Goal: Task Accomplishment & Management: Use online tool/utility

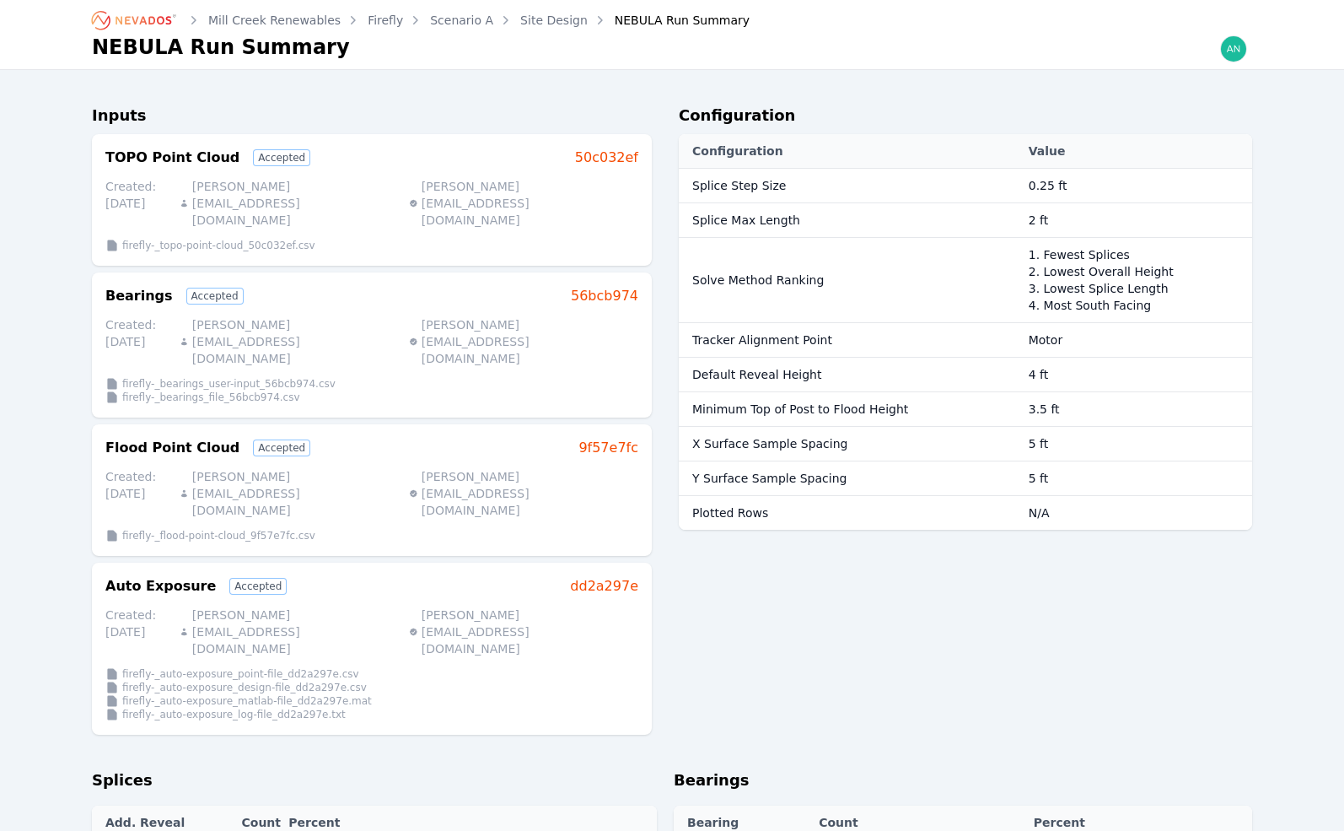
click at [520, 24] on link "Site Design" at bounding box center [553, 20] width 67 height 17
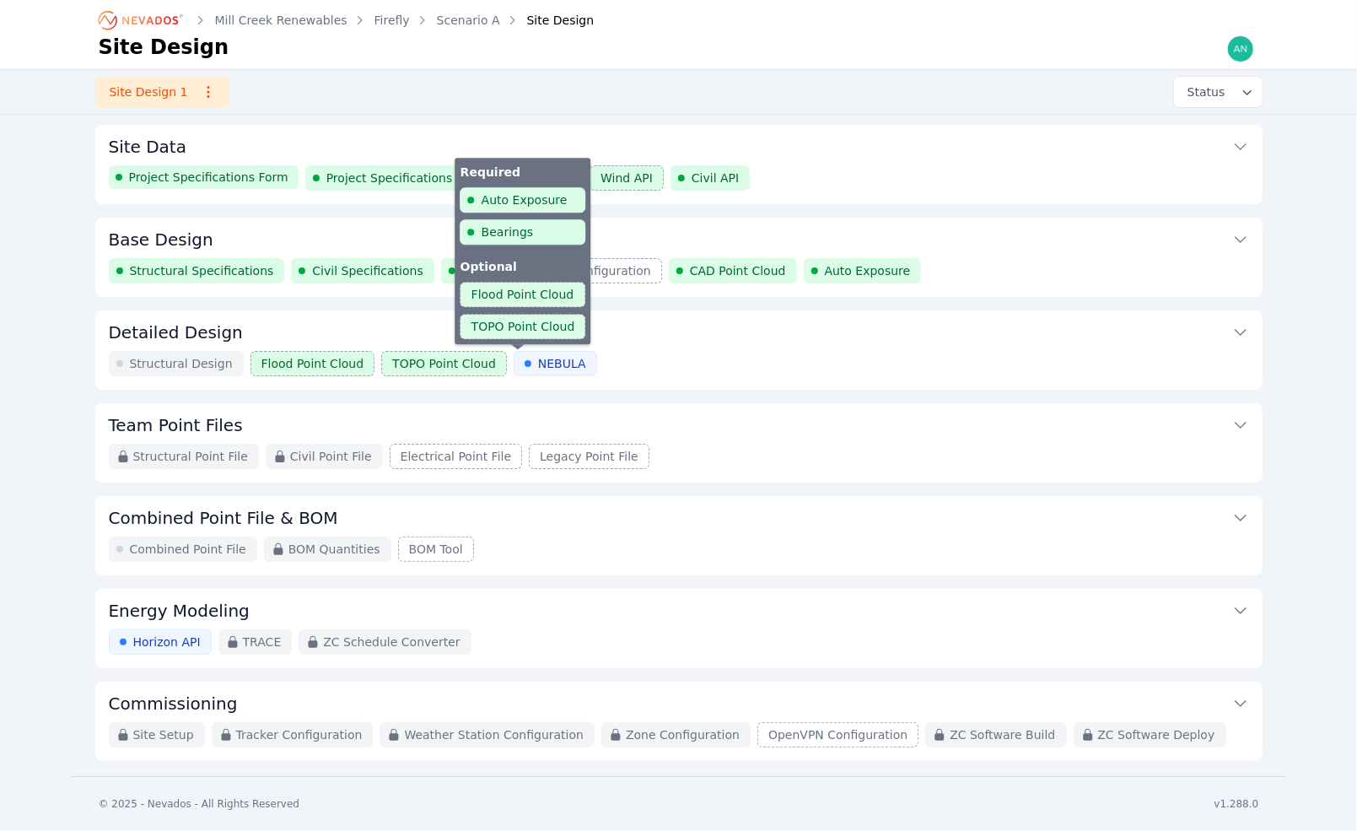
click at [538, 363] on span "NEBULA" at bounding box center [562, 363] width 48 height 17
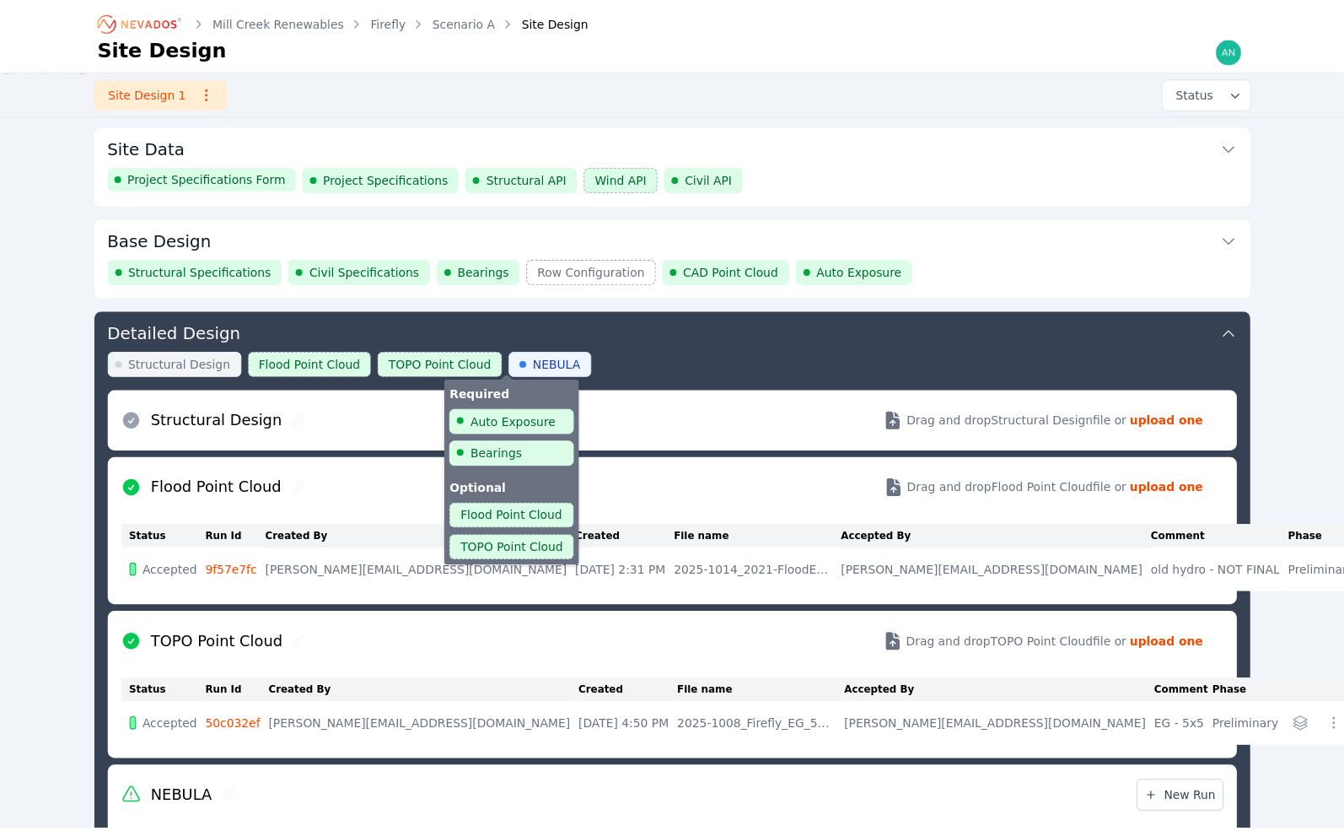
scroll to position [182, 0]
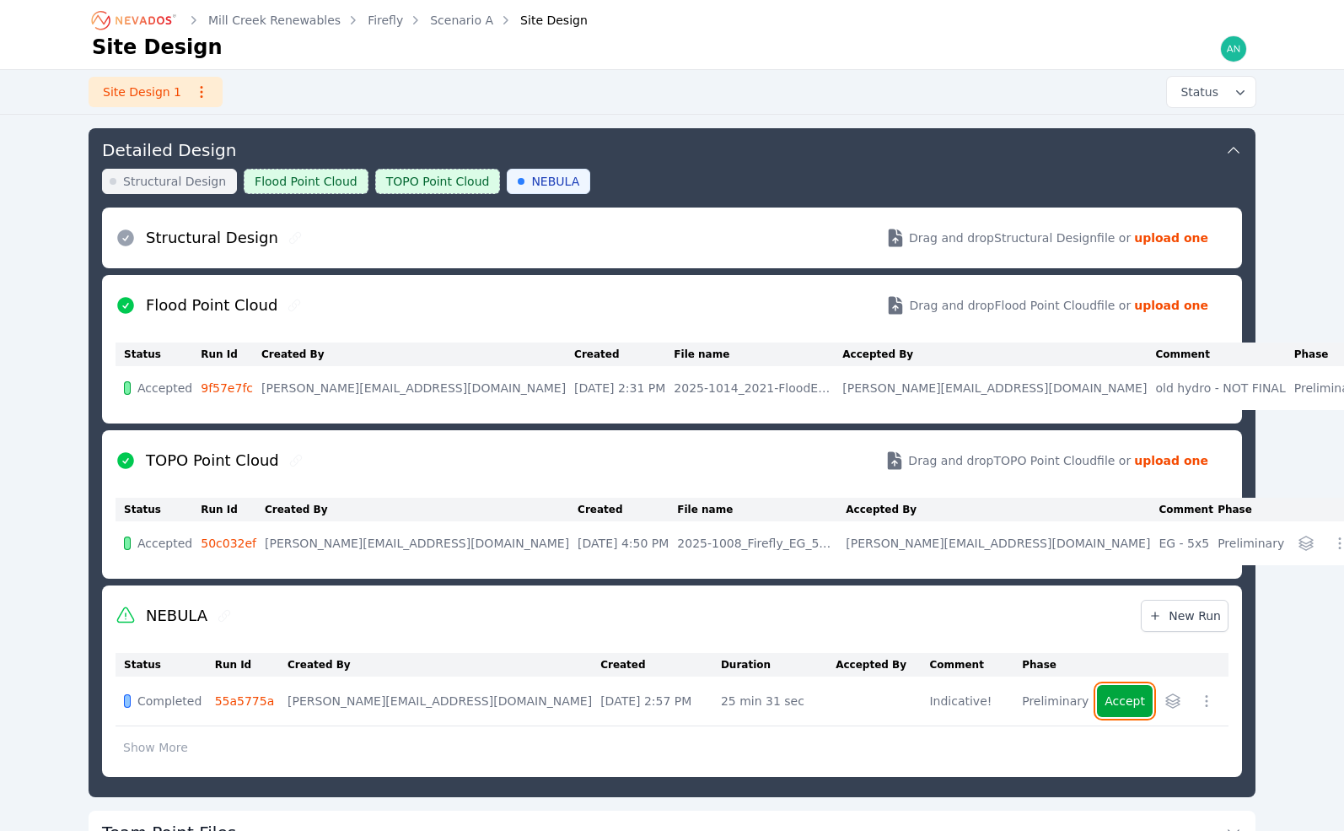
click at [1132, 713] on button "Accept" at bounding box center [1125, 701] width 56 height 32
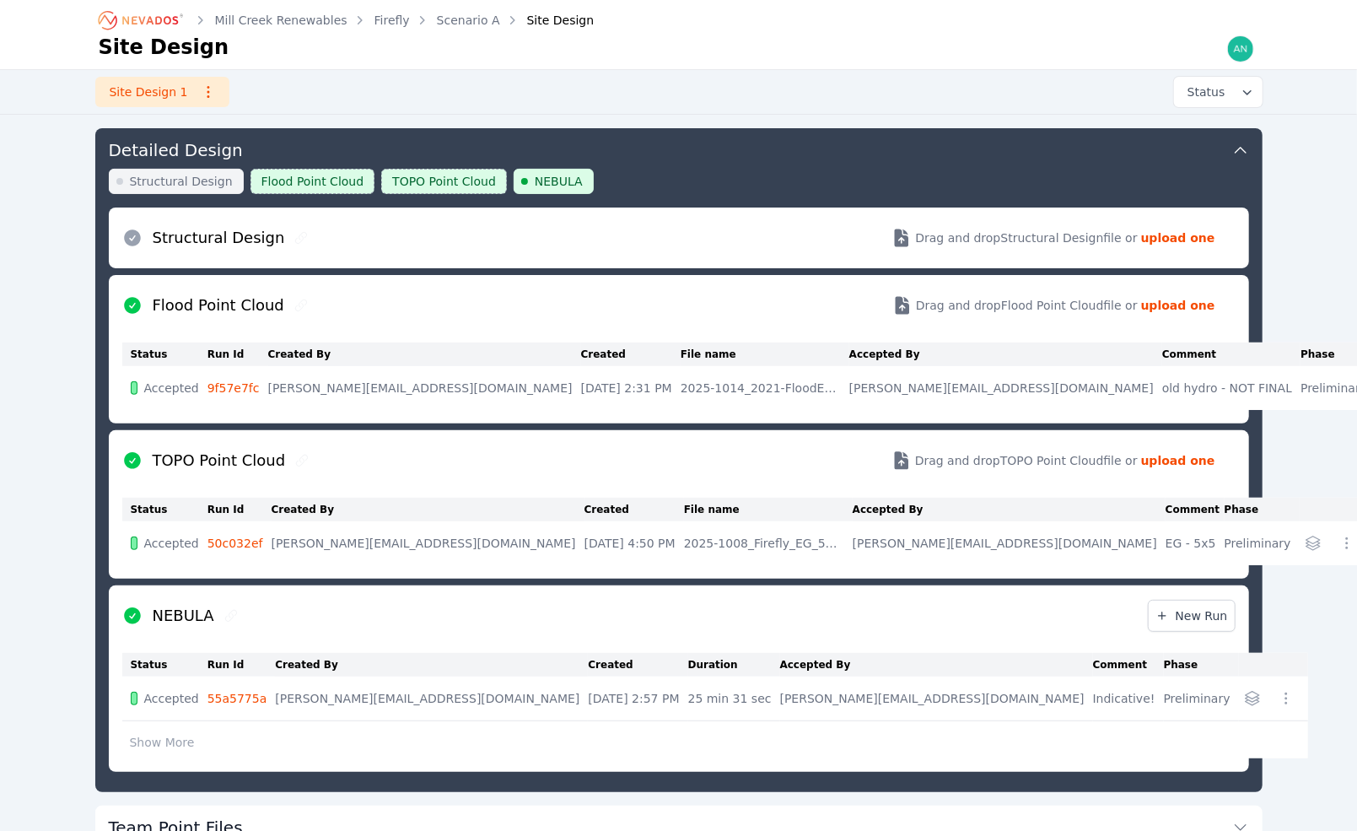
click at [1277, 696] on icon "button" at bounding box center [1285, 698] width 17 height 17
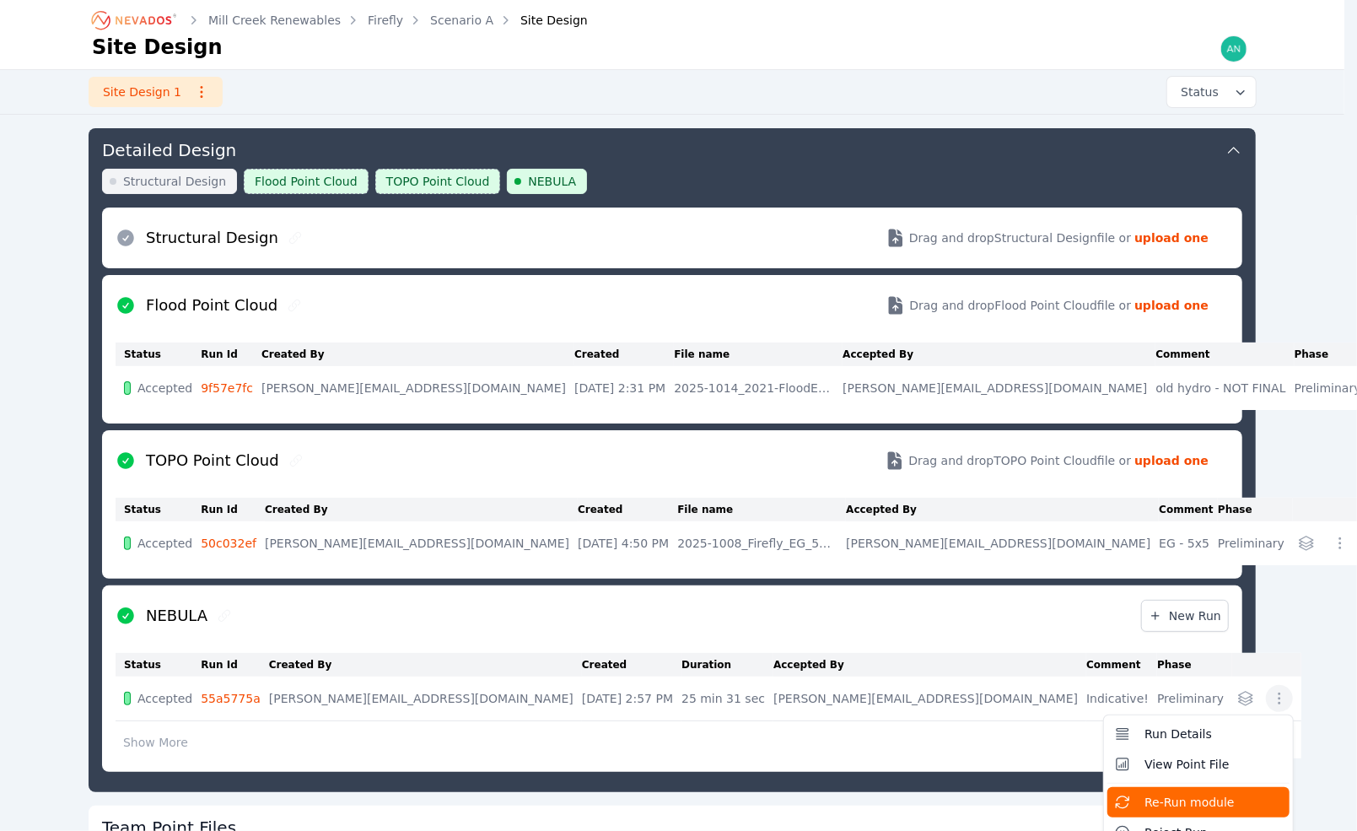
click at [1155, 805] on button "Re-Run module" at bounding box center [1198, 802] width 182 height 30
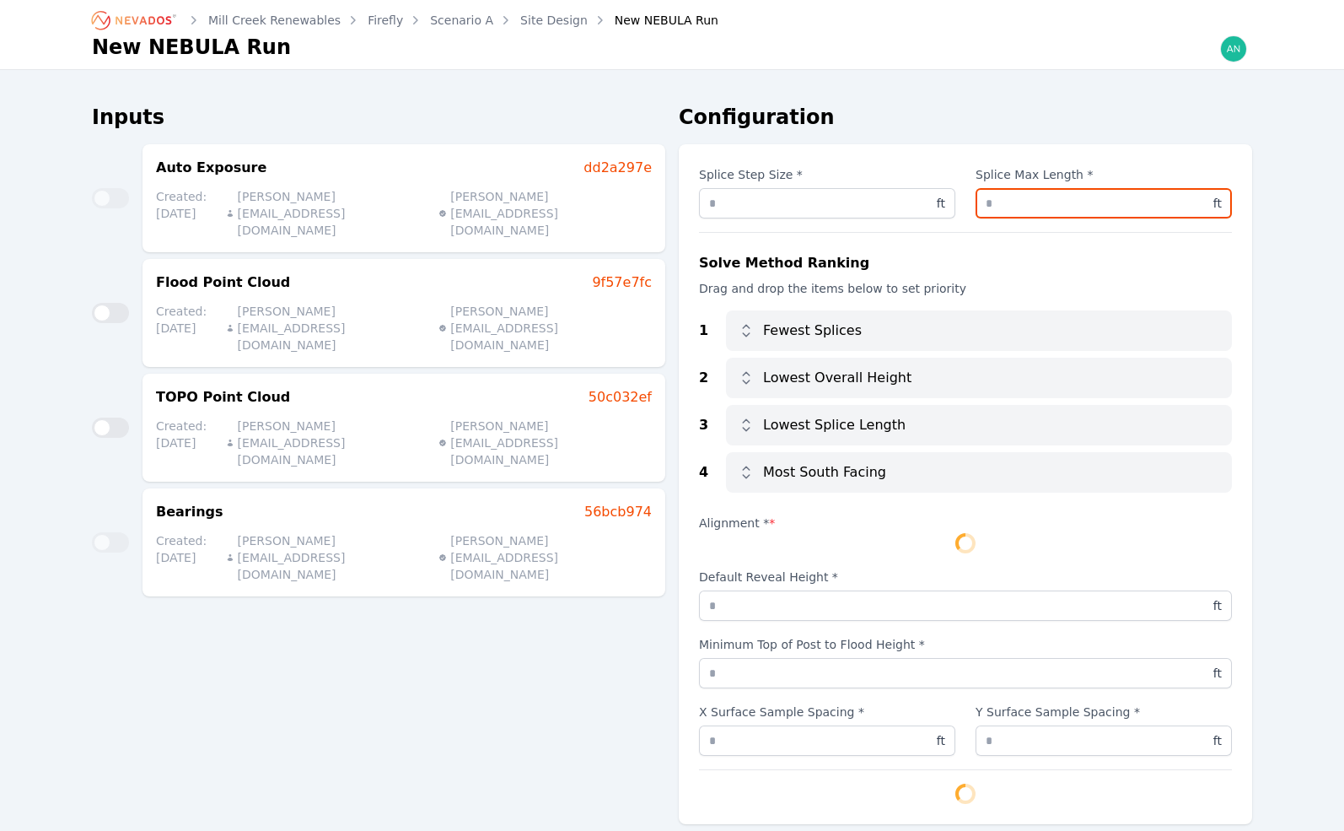
click at [1054, 202] on input "*" at bounding box center [1104, 203] width 256 height 30
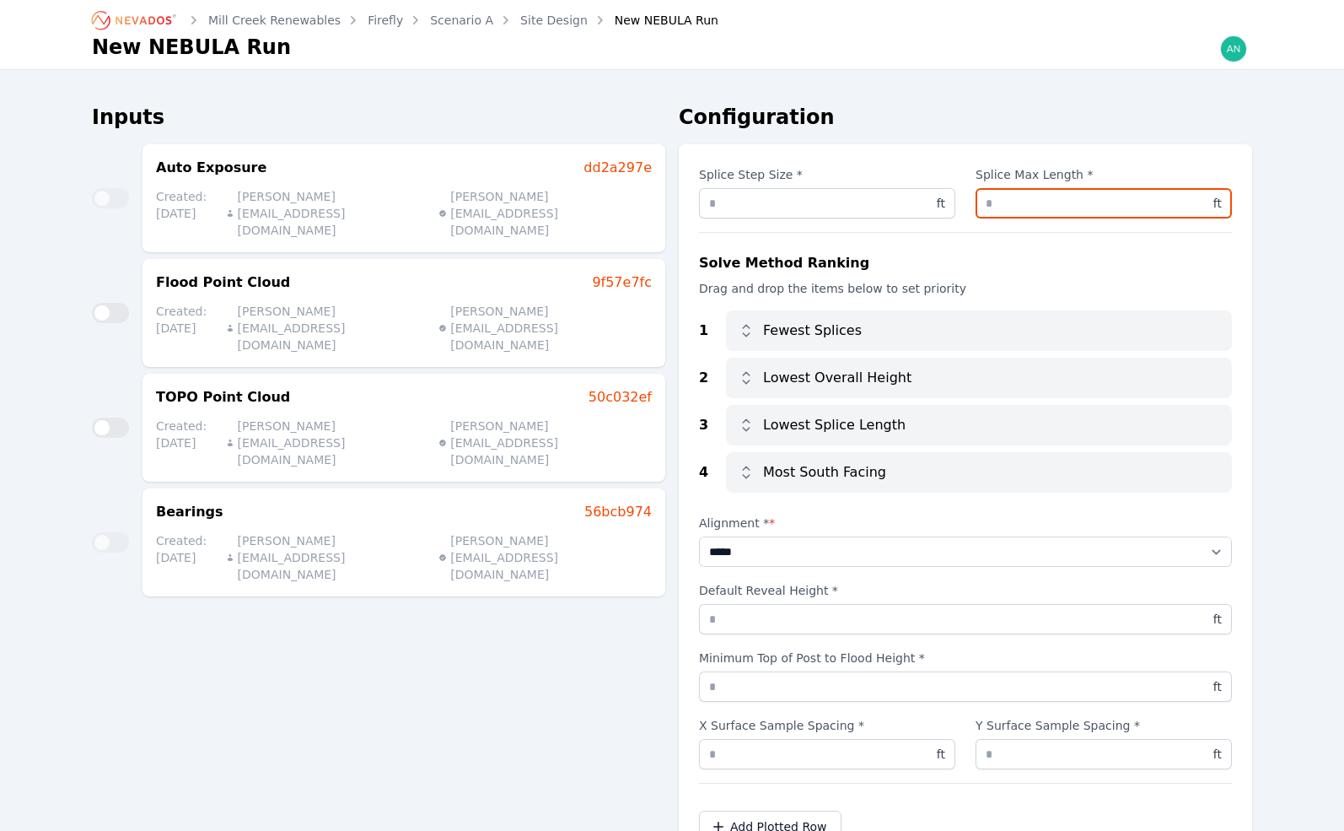
type input "*"
click at [1299, 259] on div "**********" at bounding box center [672, 558] width 1344 height 1117
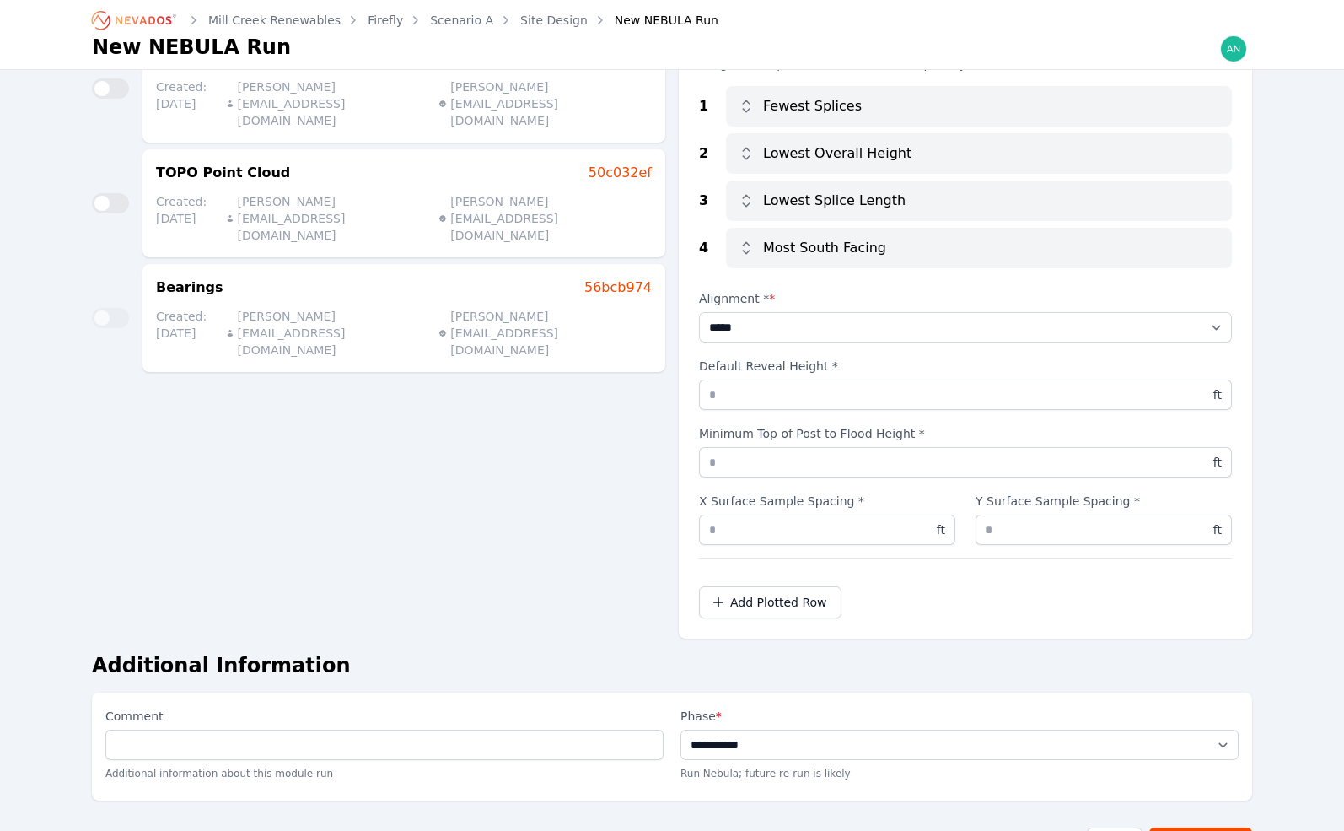
scroll to position [253, 0]
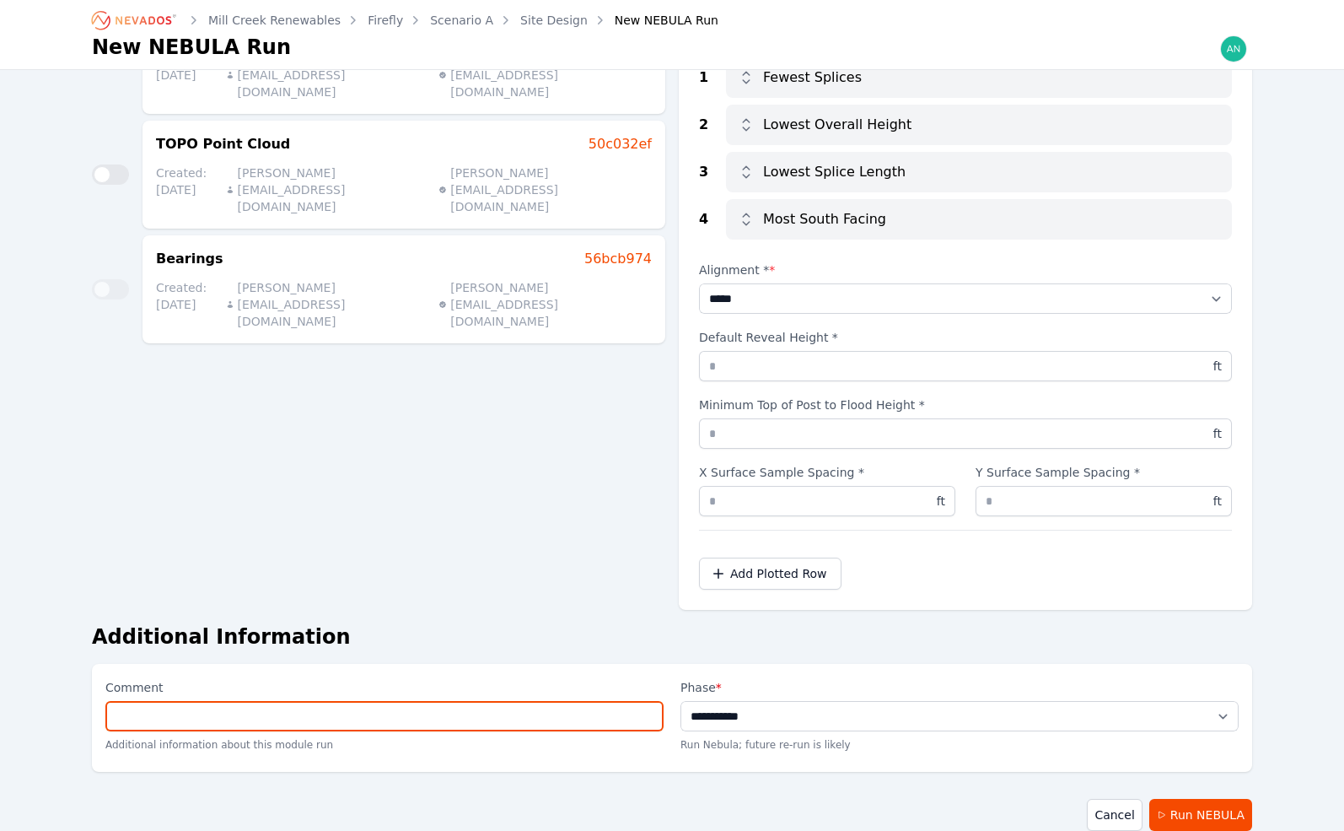
click at [616, 721] on input "Comment" at bounding box center [384, 716] width 558 height 30
type input "**********"
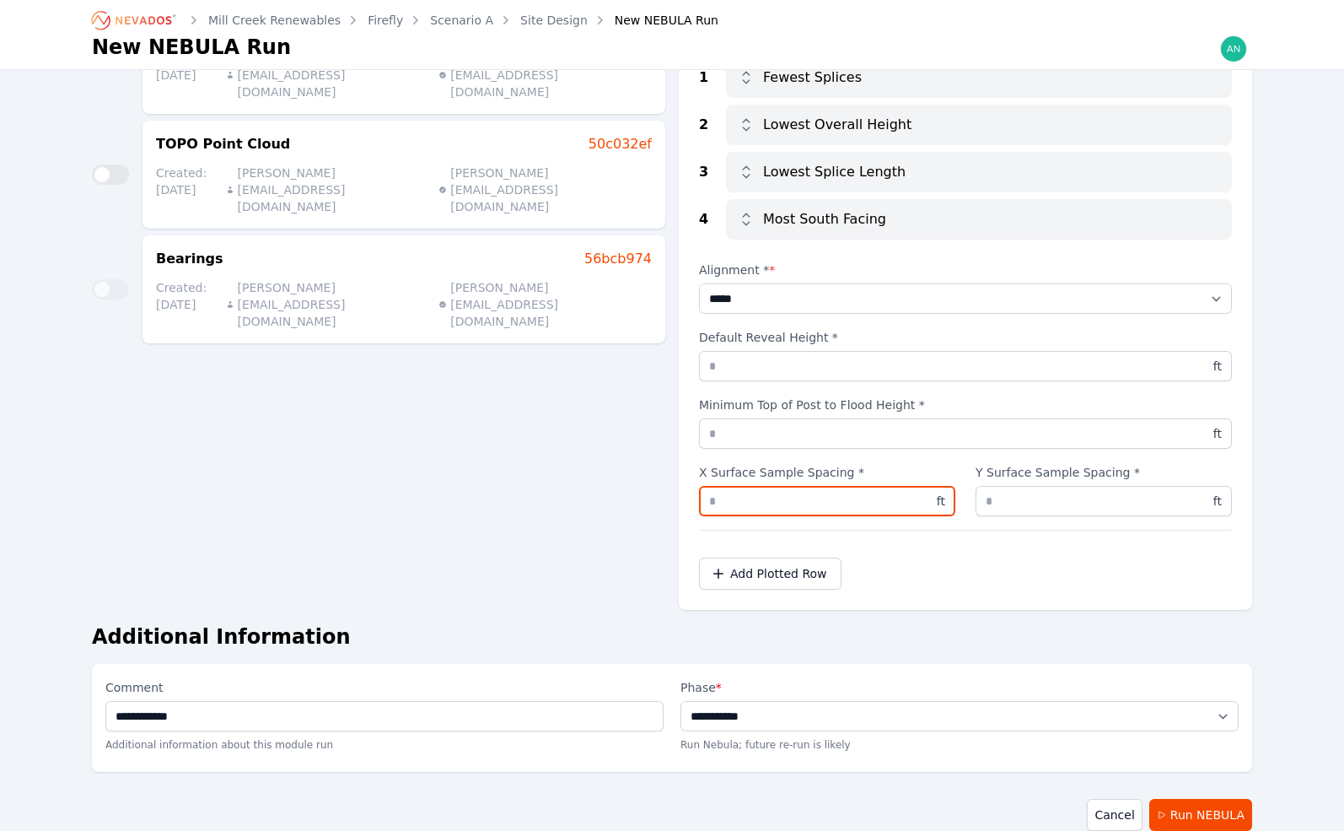
click at [801, 507] on input "*" at bounding box center [827, 501] width 256 height 30
click at [1186, 824] on button "Run NEBULA" at bounding box center [1200, 815] width 103 height 32
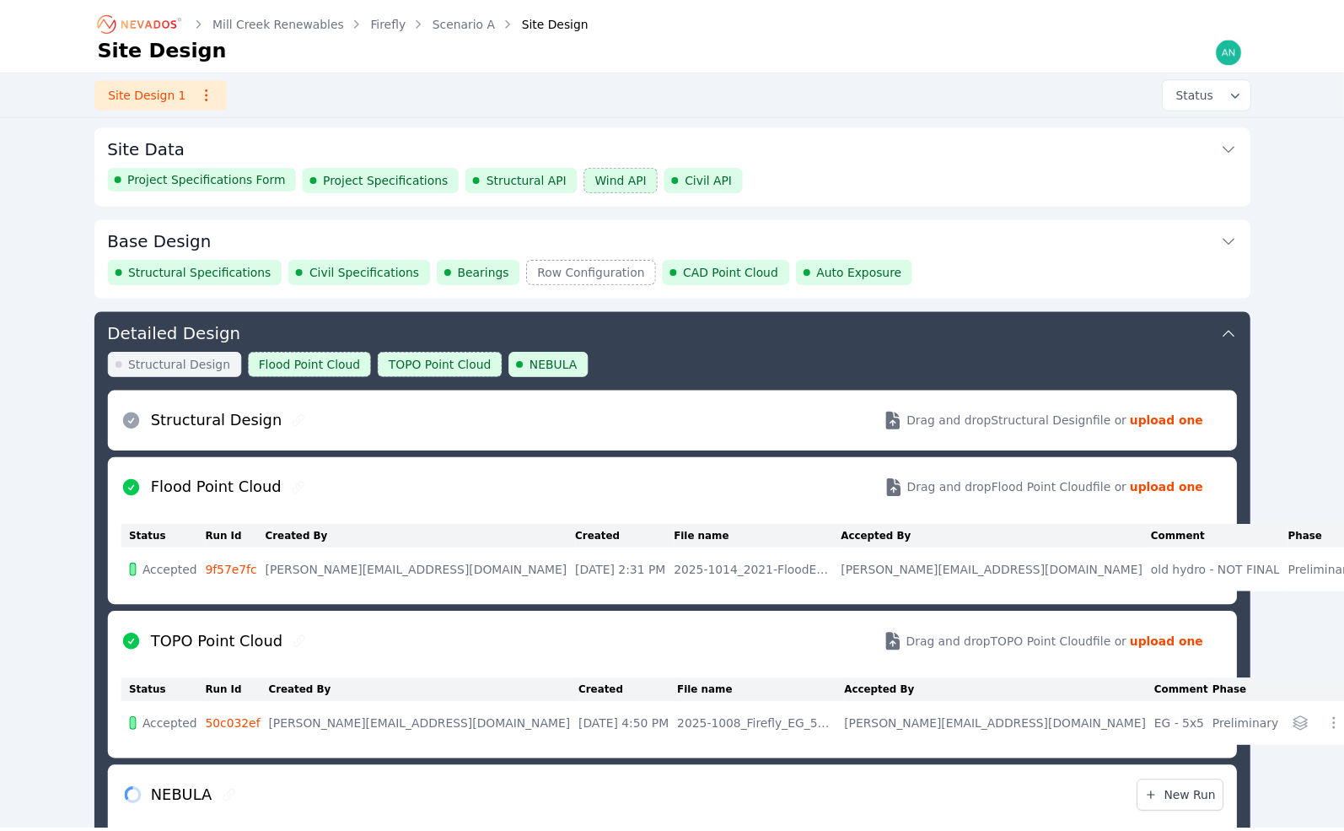
scroll to position [621, 0]
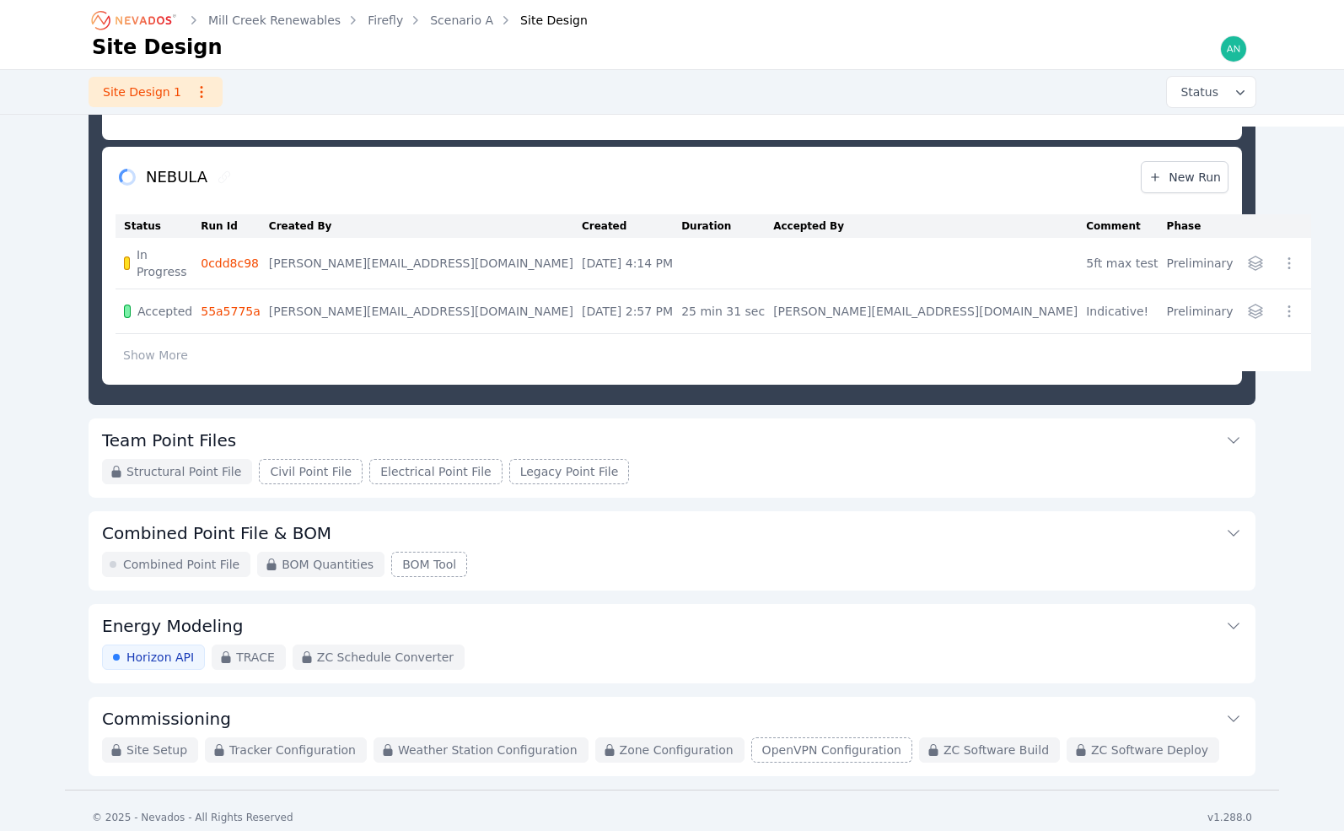
click at [239, 304] on link "55a5775a" at bounding box center [231, 310] width 60 height 13
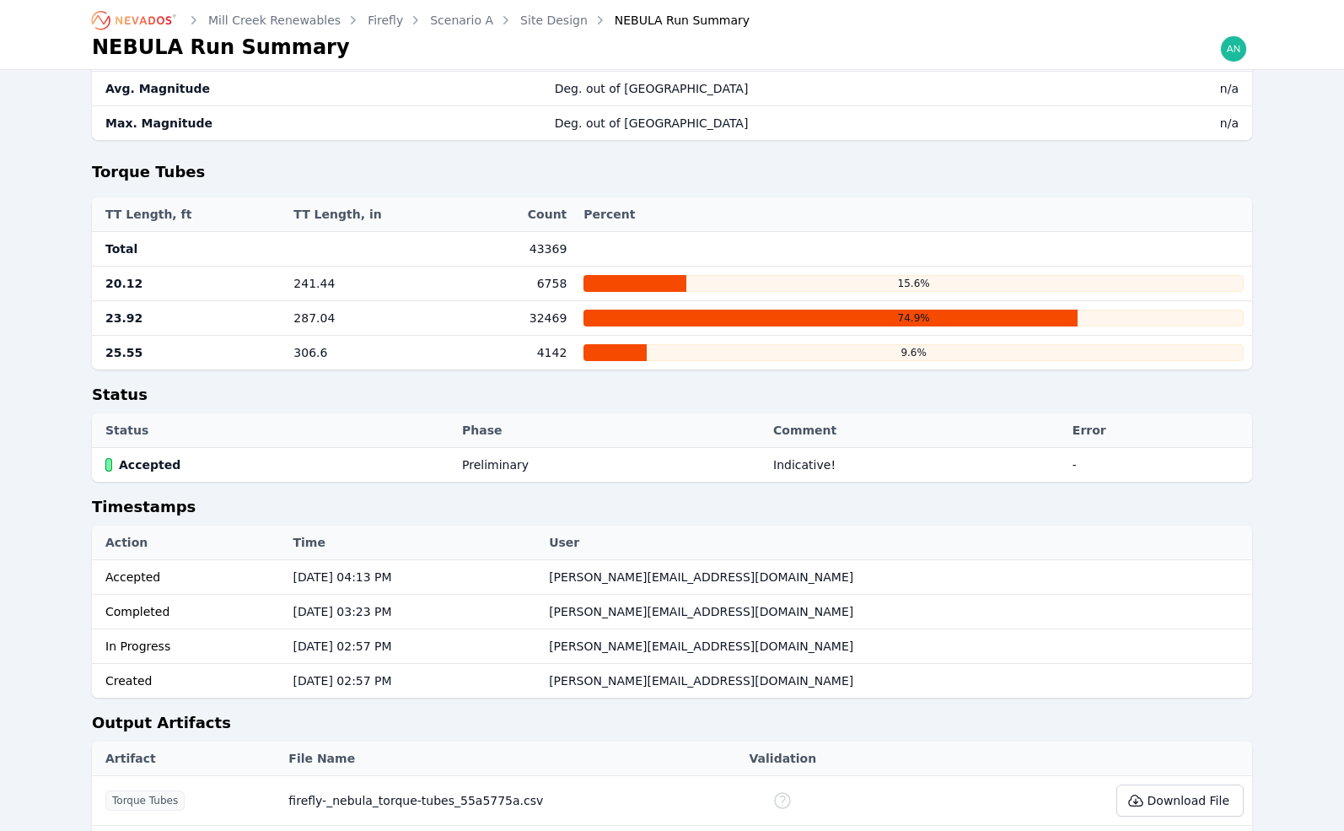
scroll to position [1349, 0]
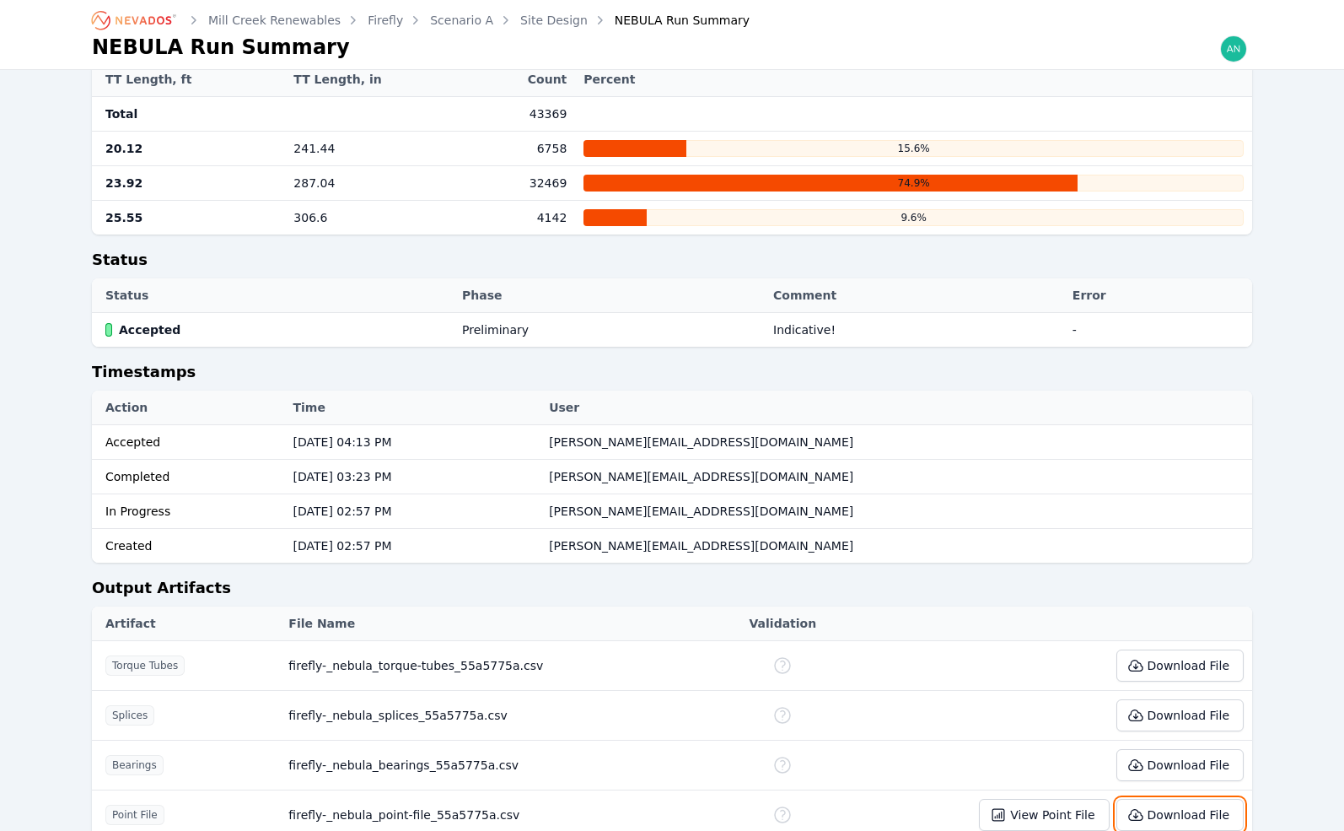
click at [1175, 799] on button "Download File" at bounding box center [1179, 815] width 127 height 32
click at [541, 19] on link "Site Design" at bounding box center [553, 20] width 67 height 17
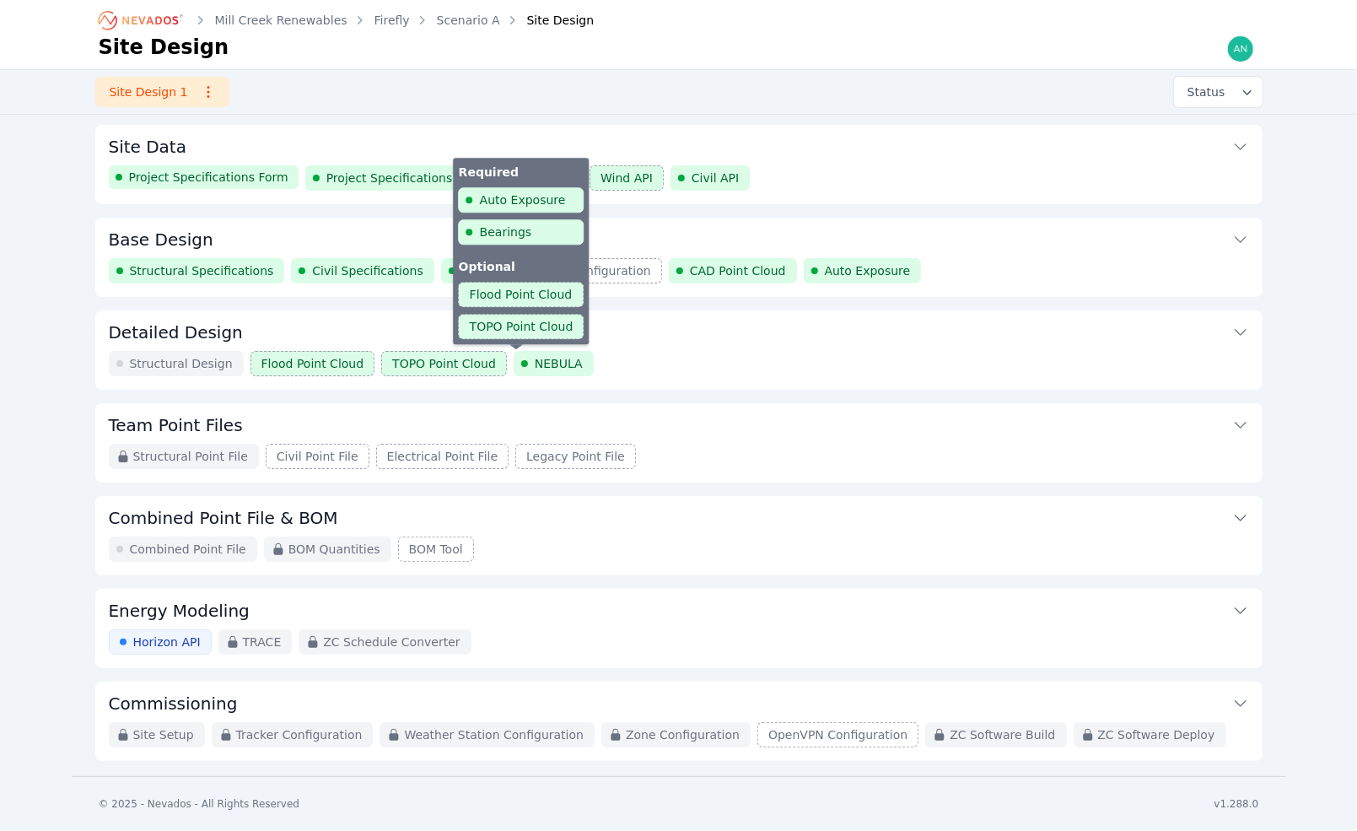
click at [535, 365] on span "NEBULA" at bounding box center [559, 363] width 48 height 17
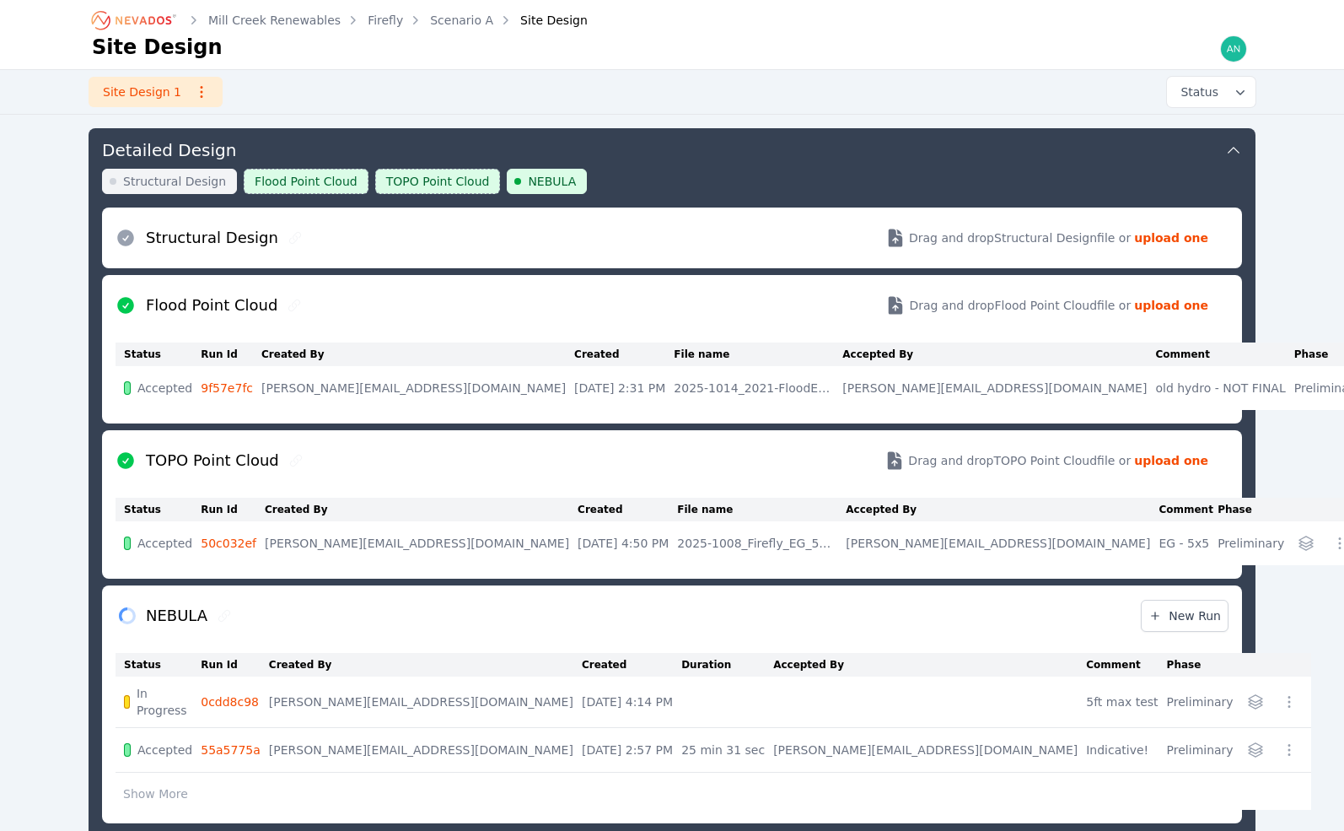
scroll to position [266, 0]
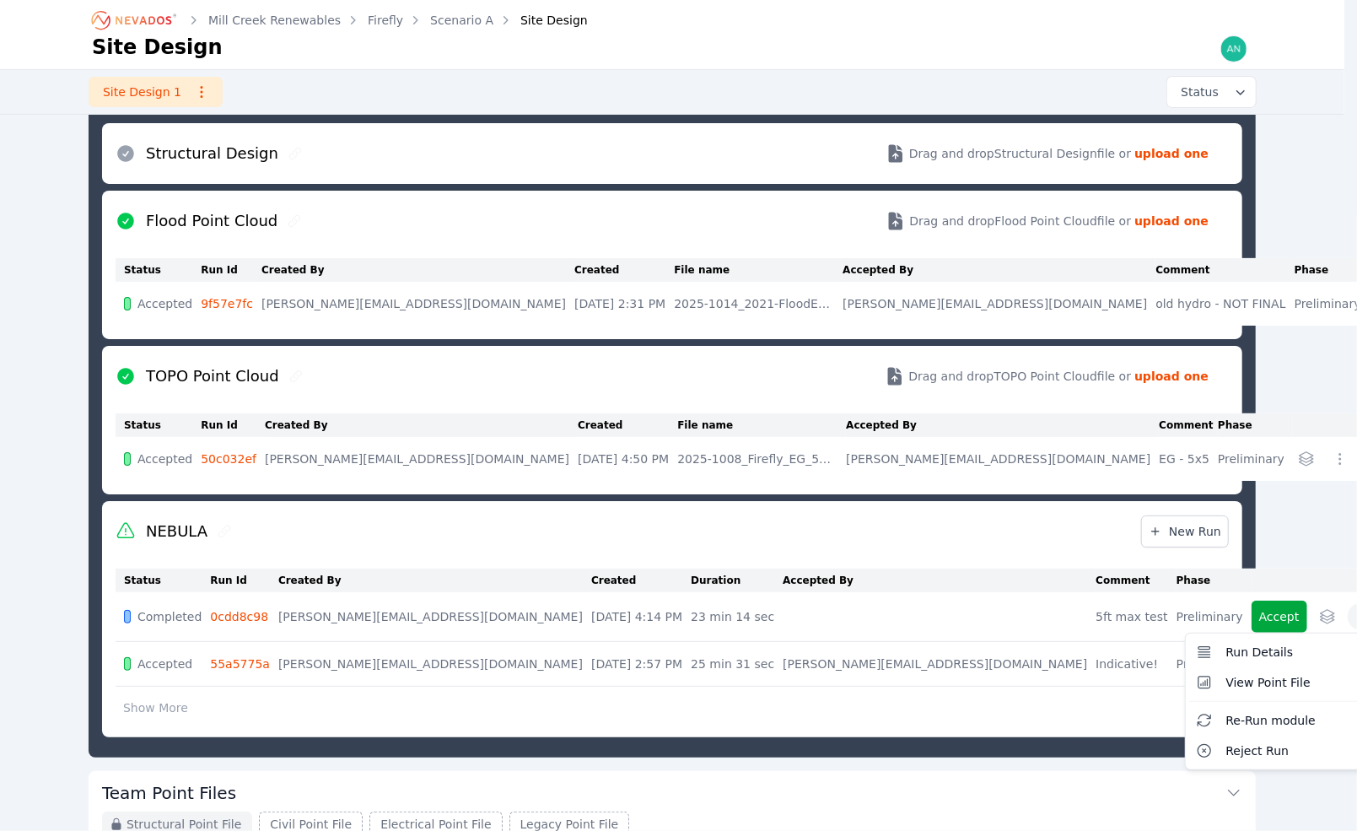
click at [1352, 613] on icon "button" at bounding box center [1360, 616] width 17 height 17
click at [1226, 751] on span "Reject Run" at bounding box center [1257, 750] width 63 height 17
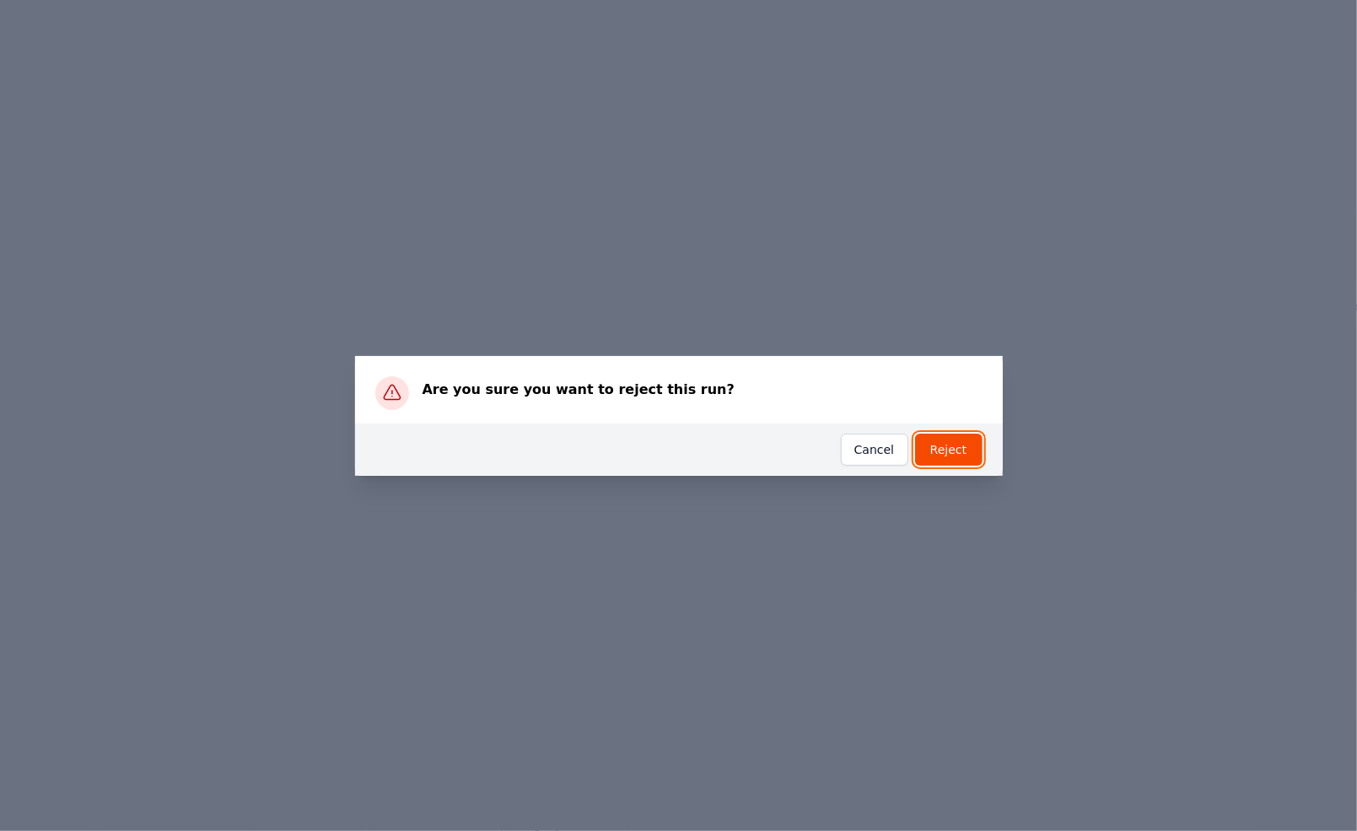
click at [928, 448] on button "Reject" at bounding box center [948, 449] width 67 height 32
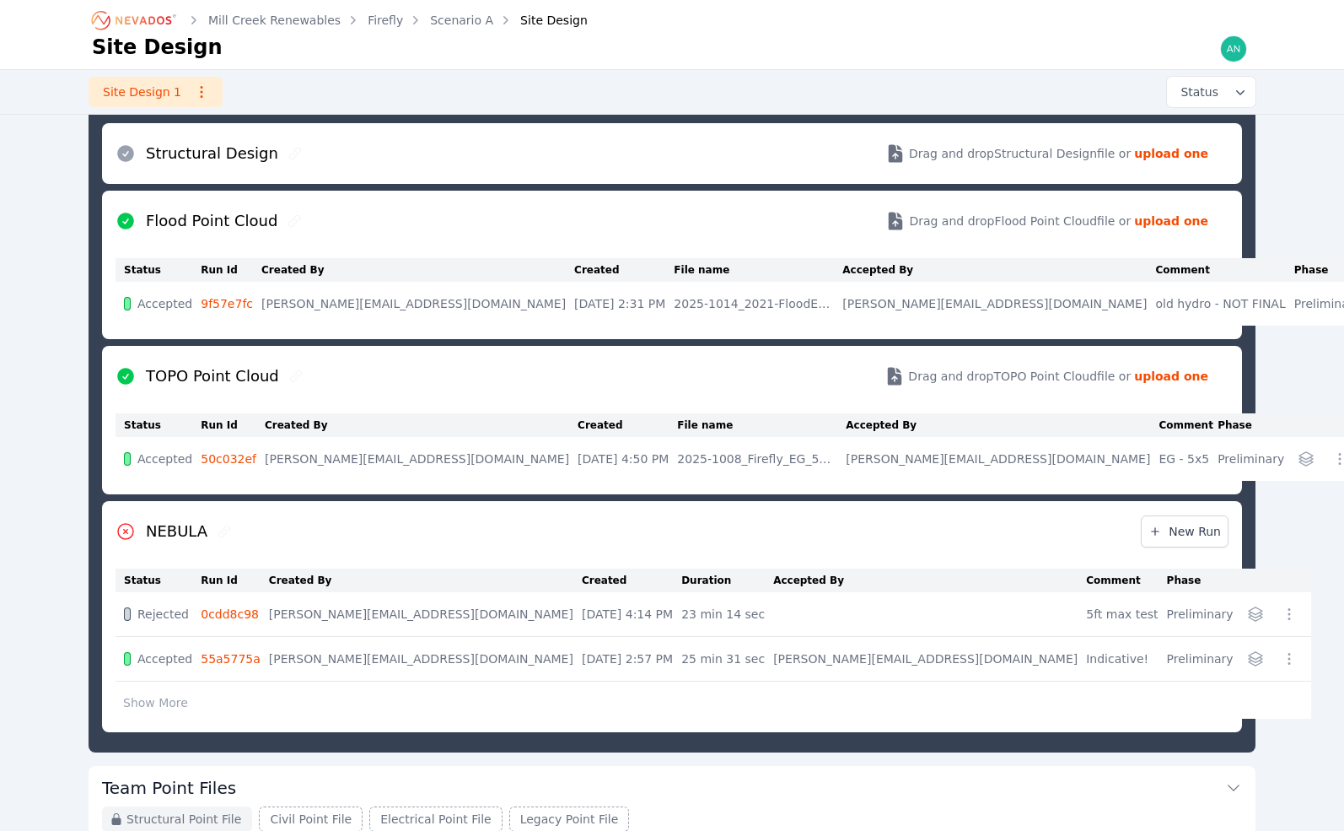
click at [245, 614] on link "0cdd8c98" at bounding box center [230, 613] width 58 height 13
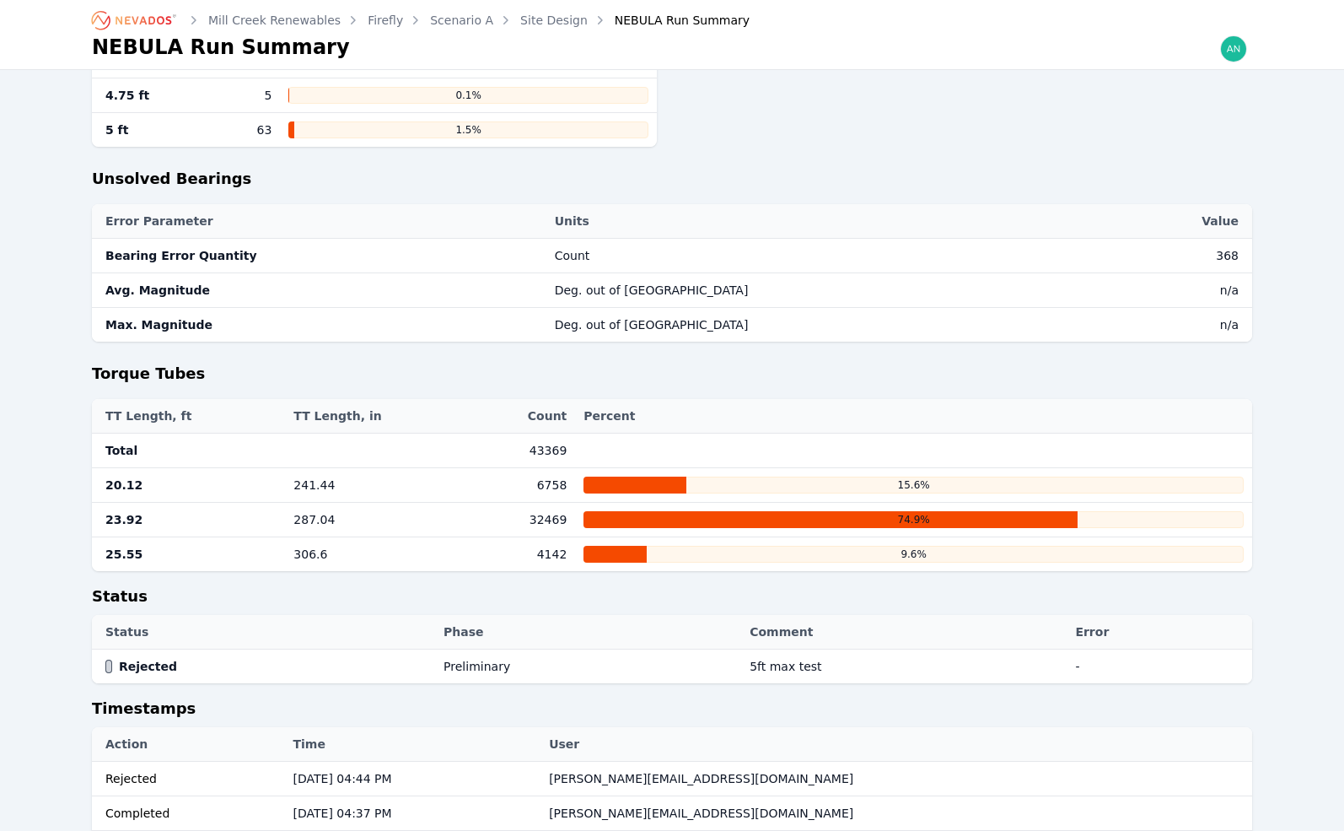
scroll to position [1265, 0]
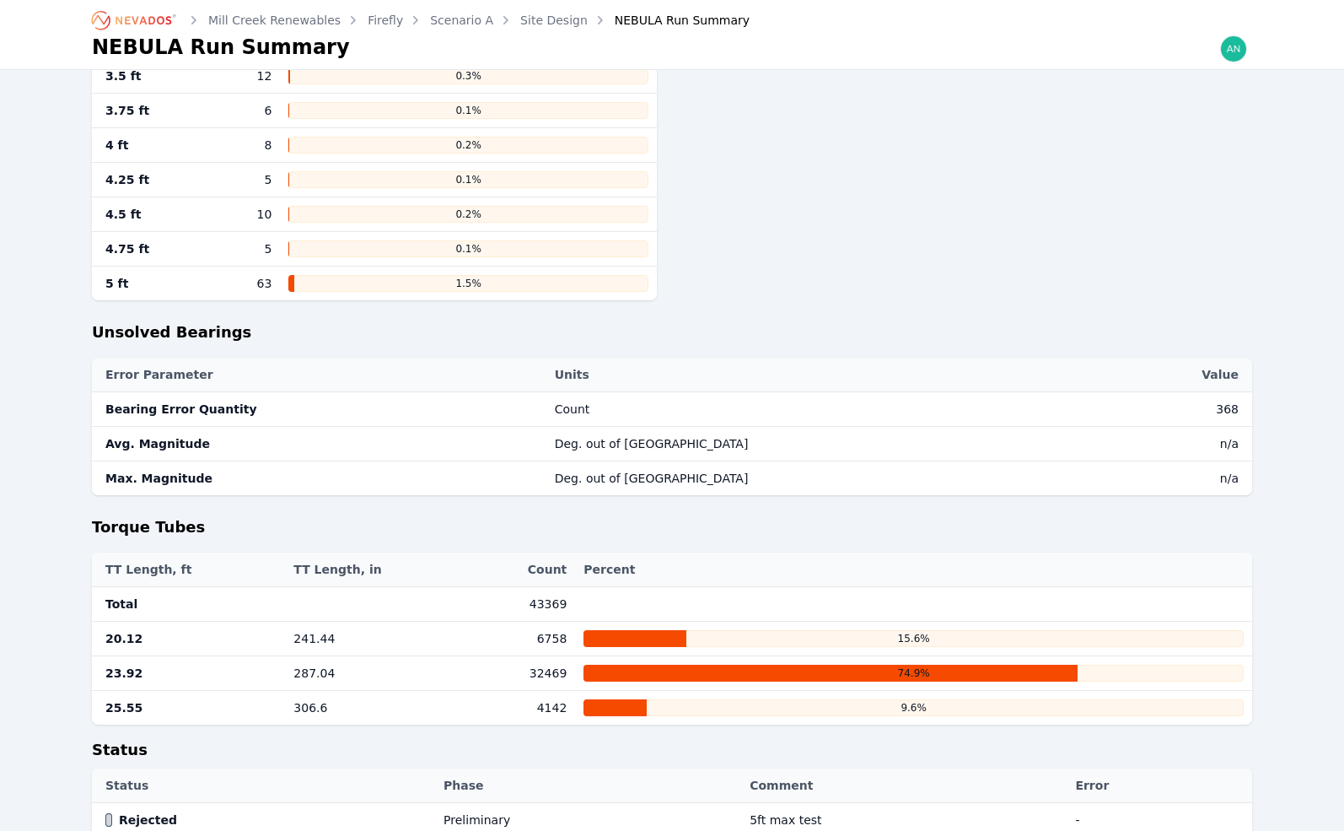
click at [368, 25] on link "Firefly" at bounding box center [385, 20] width 35 height 17
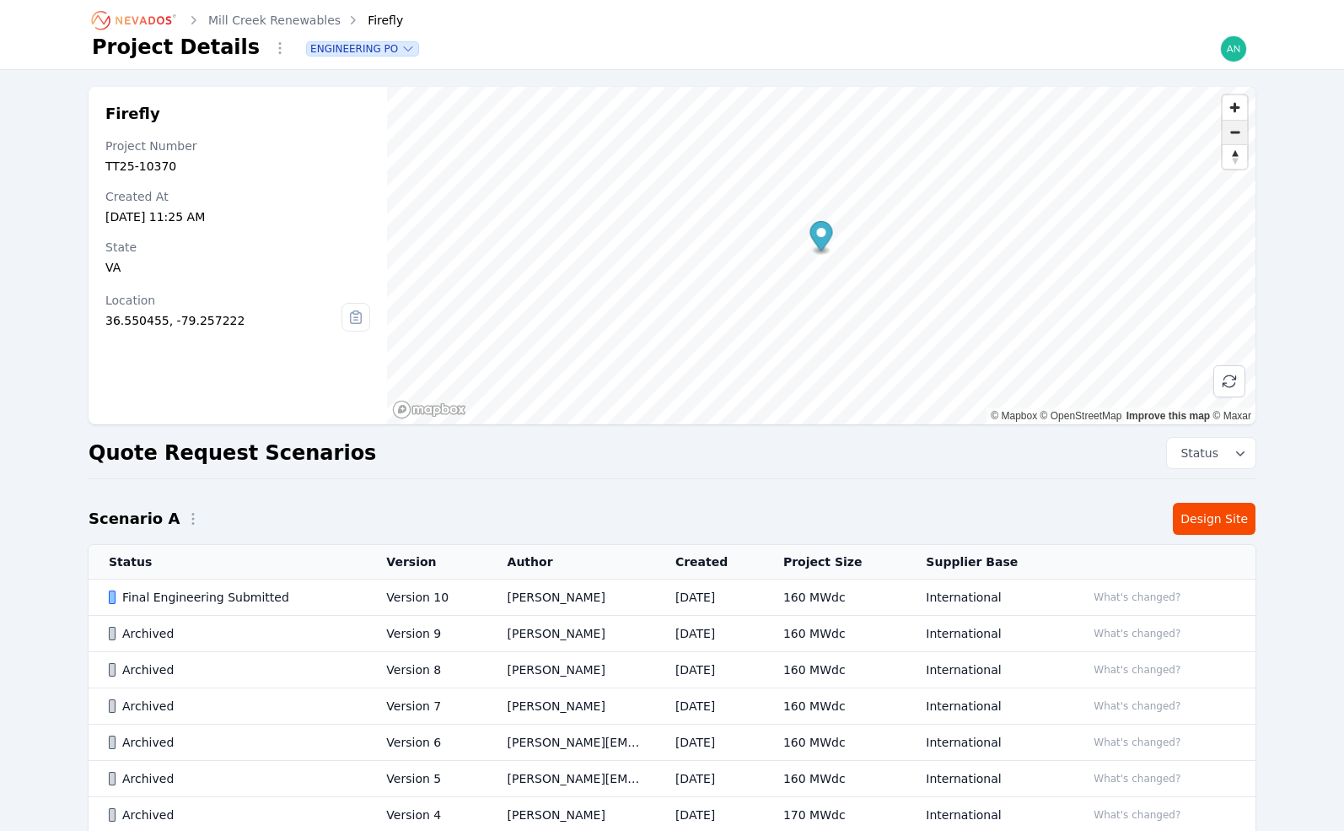
click at [1240, 136] on span "Zoom out" at bounding box center [1235, 133] width 24 height 24
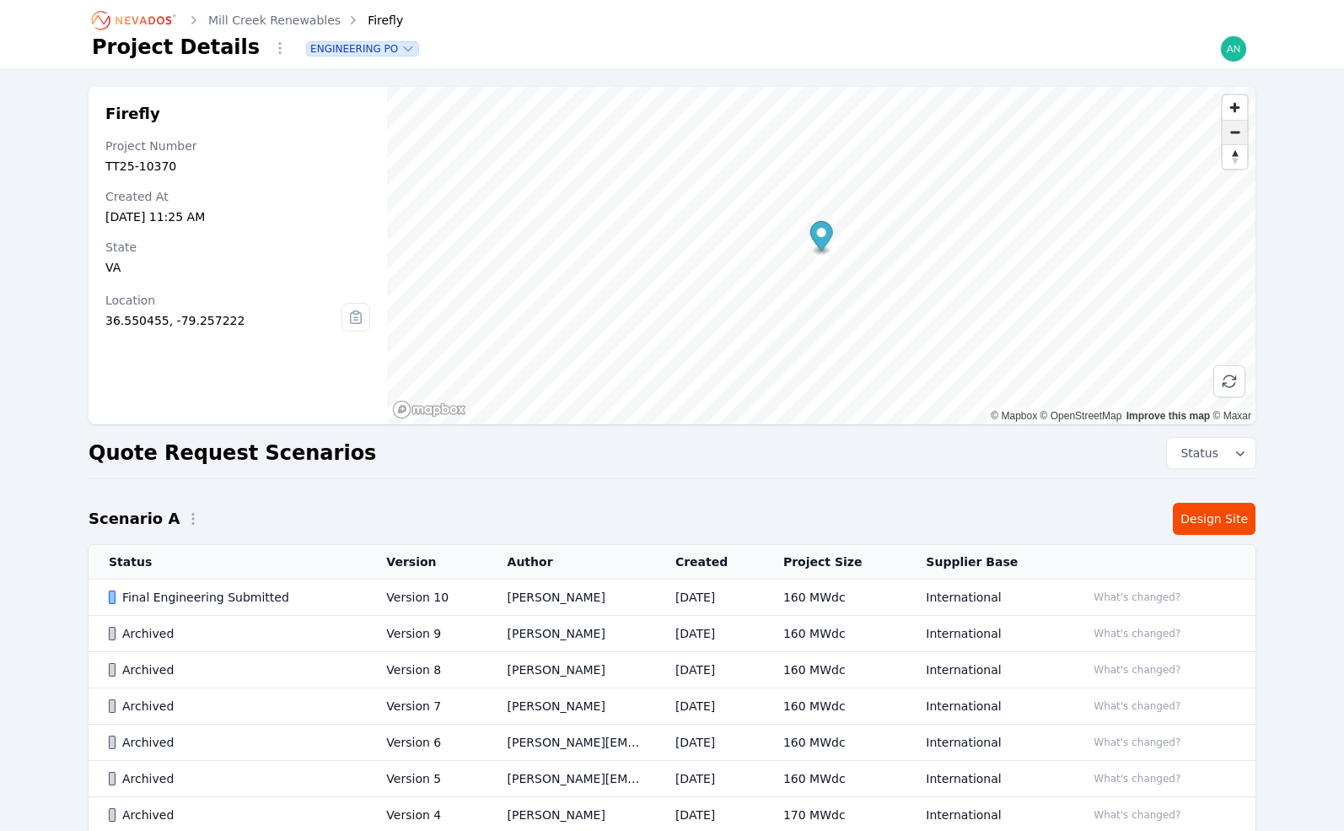
click at [1240, 136] on span "Zoom out" at bounding box center [1235, 133] width 24 height 24
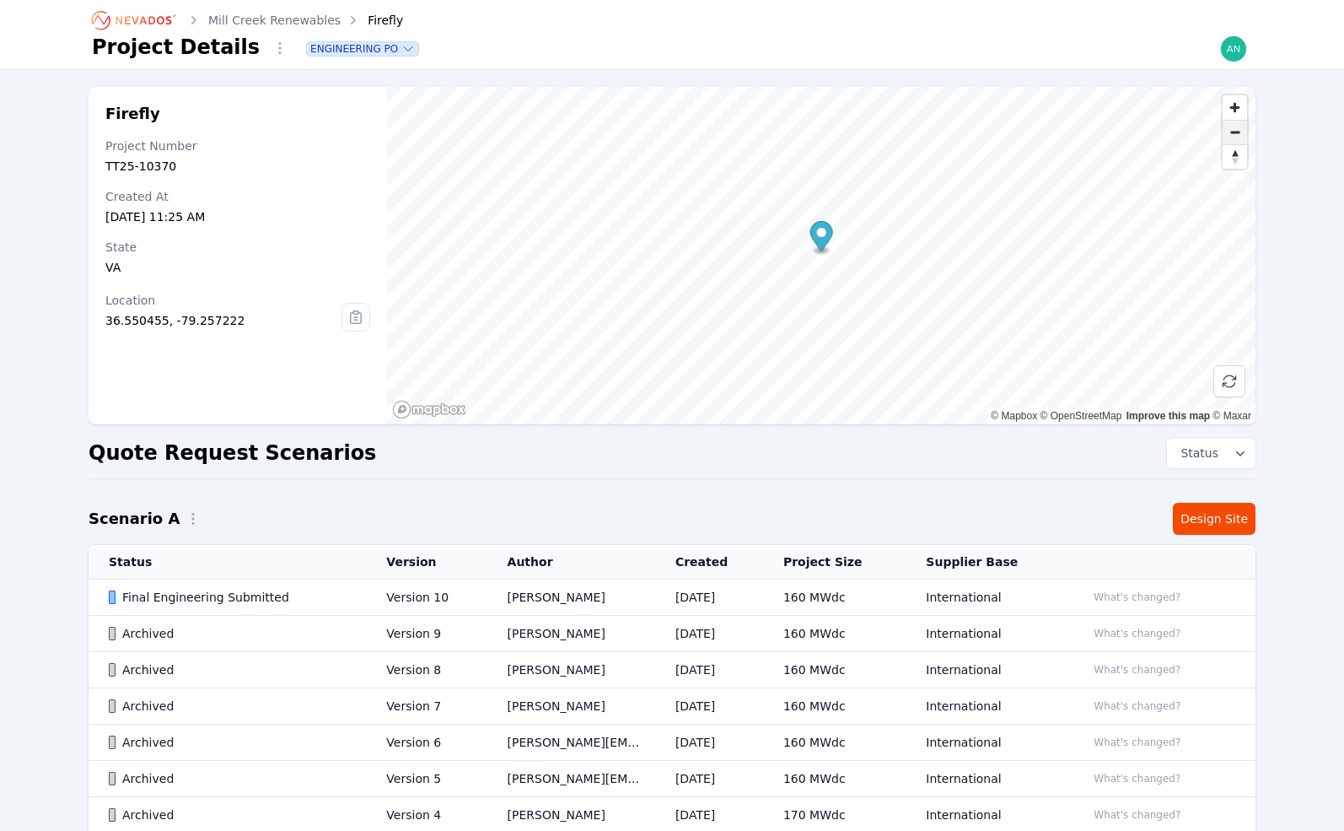
click at [1240, 136] on span "Zoom out" at bounding box center [1235, 133] width 24 height 24
